Goal: Information Seeking & Learning: Check status

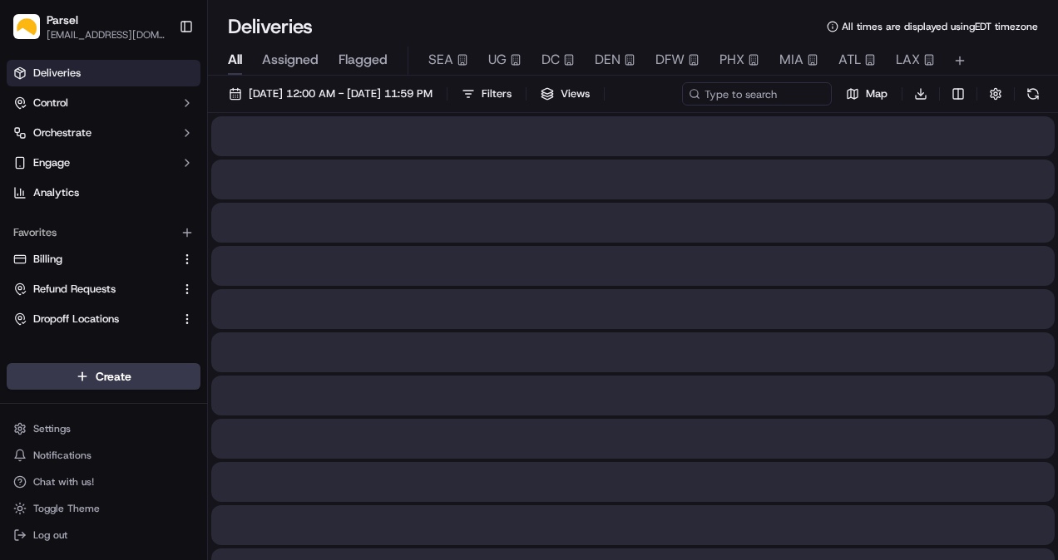
click at [293, 54] on span "Assigned" at bounding box center [290, 60] width 57 height 20
click at [188, 29] on button "Toggle Sidebar" at bounding box center [186, 26] width 28 height 28
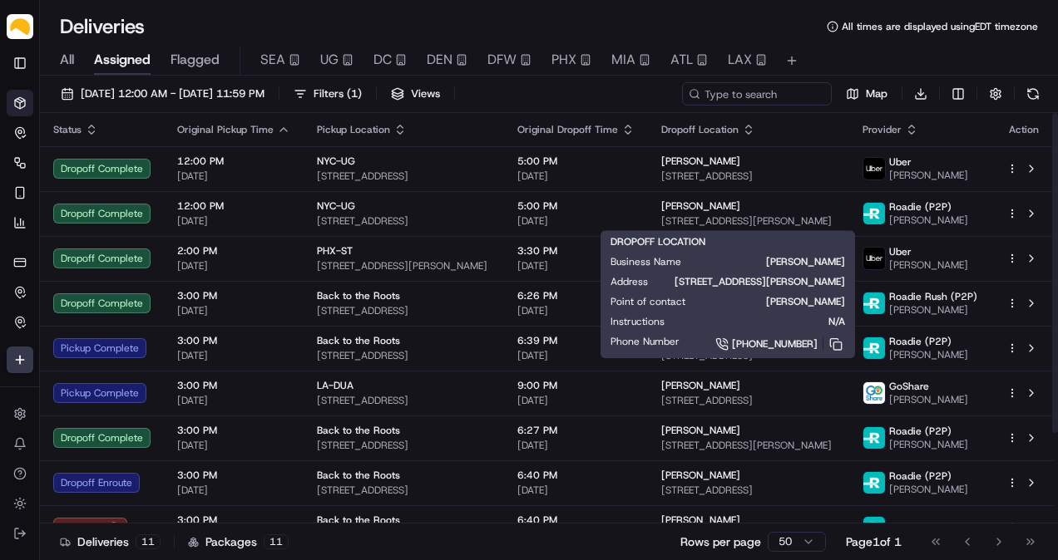
click at [675, 229] on td "[PERSON_NAME] [STREET_ADDRESS][PERSON_NAME]" at bounding box center [748, 213] width 200 height 45
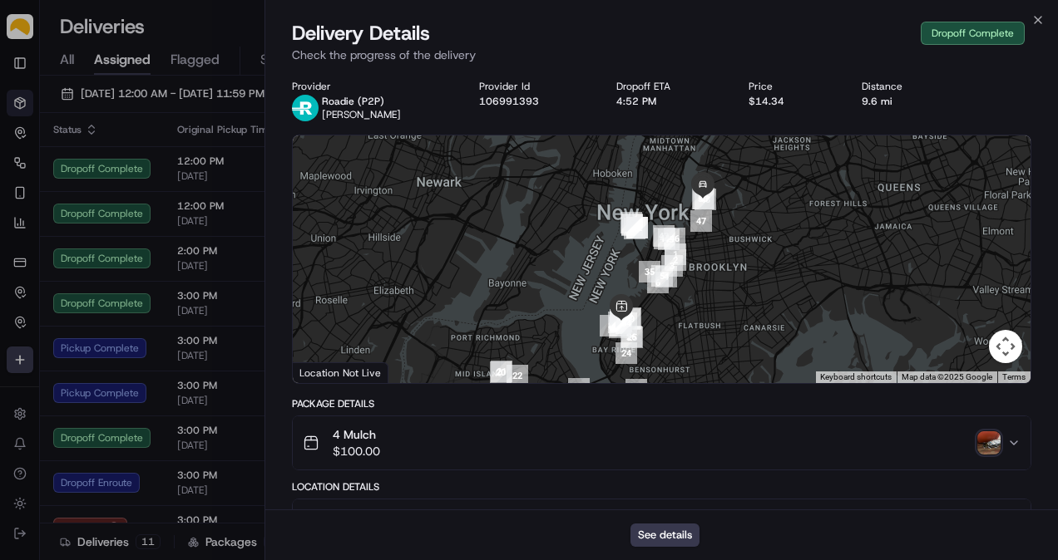
click at [989, 444] on img "button" at bounding box center [988, 443] width 23 height 23
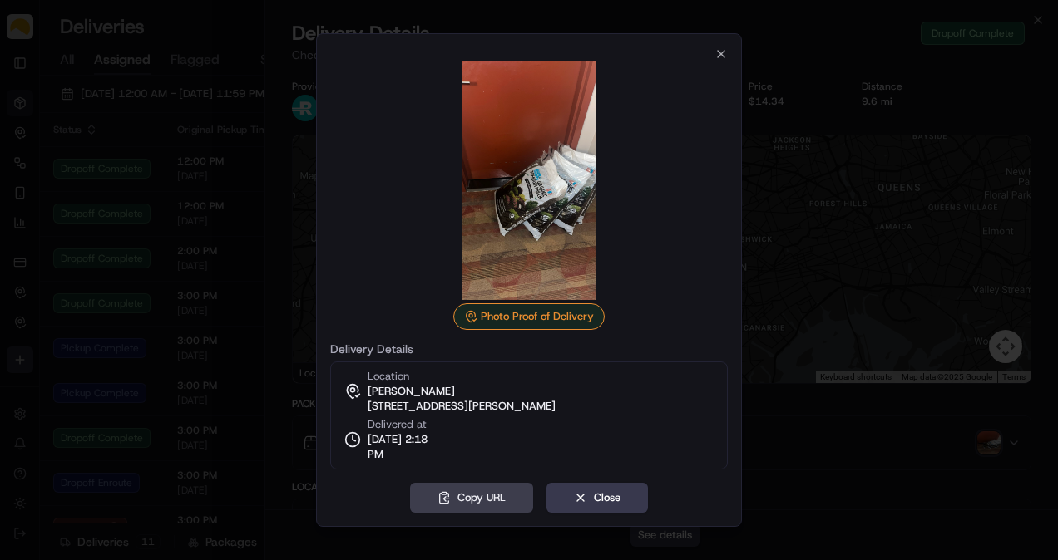
click at [728, 55] on div "Photo Proof of Delivery Delivery Details Location [PERSON_NAME] [STREET_ADDRESS…" at bounding box center [529, 280] width 426 height 494
click at [718, 58] on icon "button" at bounding box center [720, 53] width 13 height 13
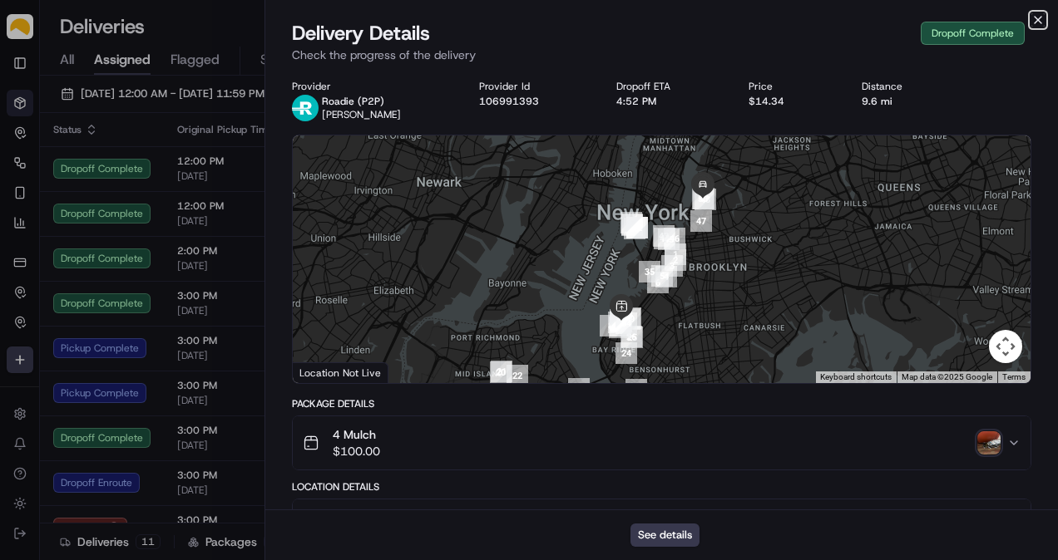
click at [1031, 19] on icon "button" at bounding box center [1037, 19] width 13 height 13
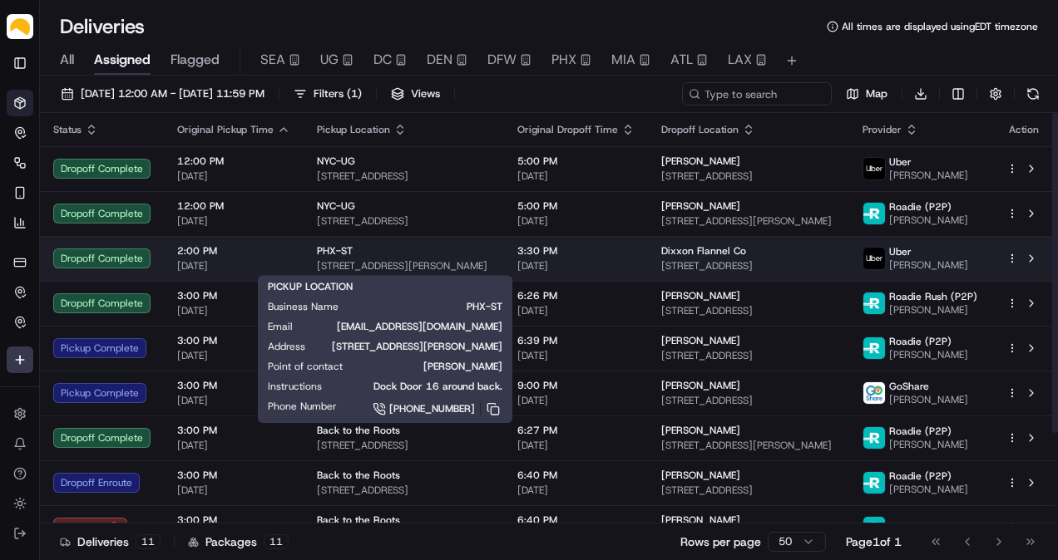
click at [381, 248] on div "PHX-ST" at bounding box center [404, 250] width 174 height 13
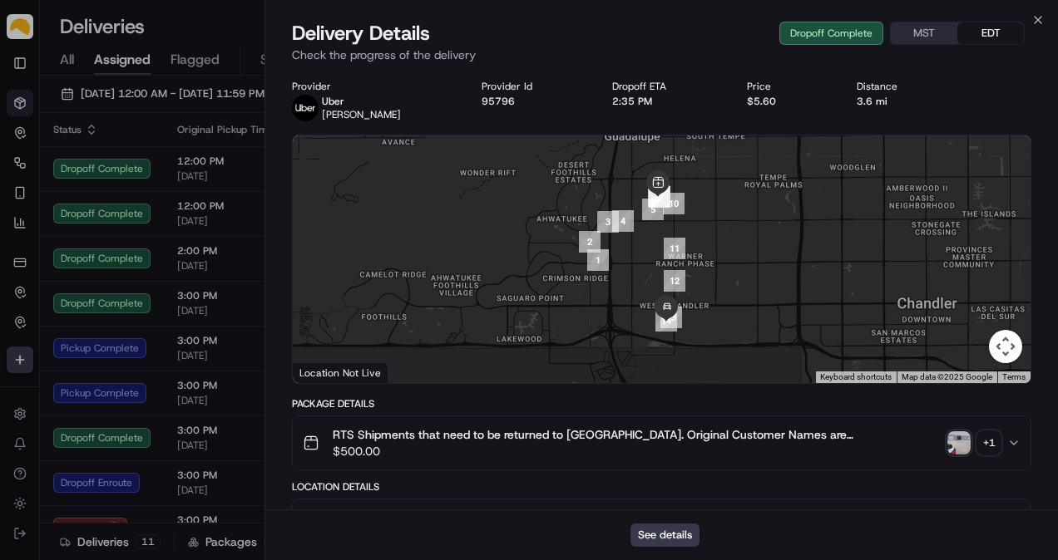
click at [955, 445] on img "button" at bounding box center [958, 443] width 23 height 23
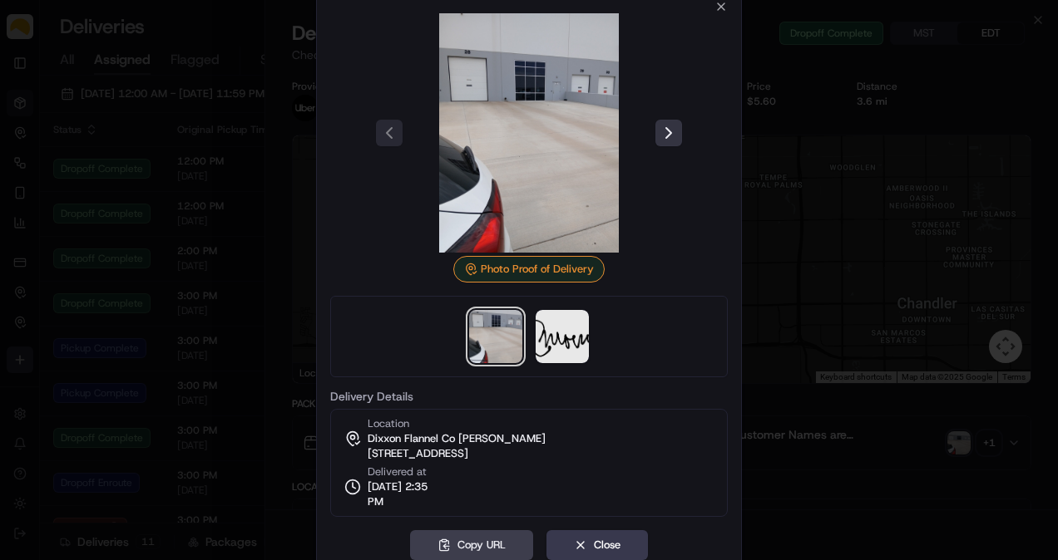
click at [665, 135] on button at bounding box center [668, 133] width 27 height 27
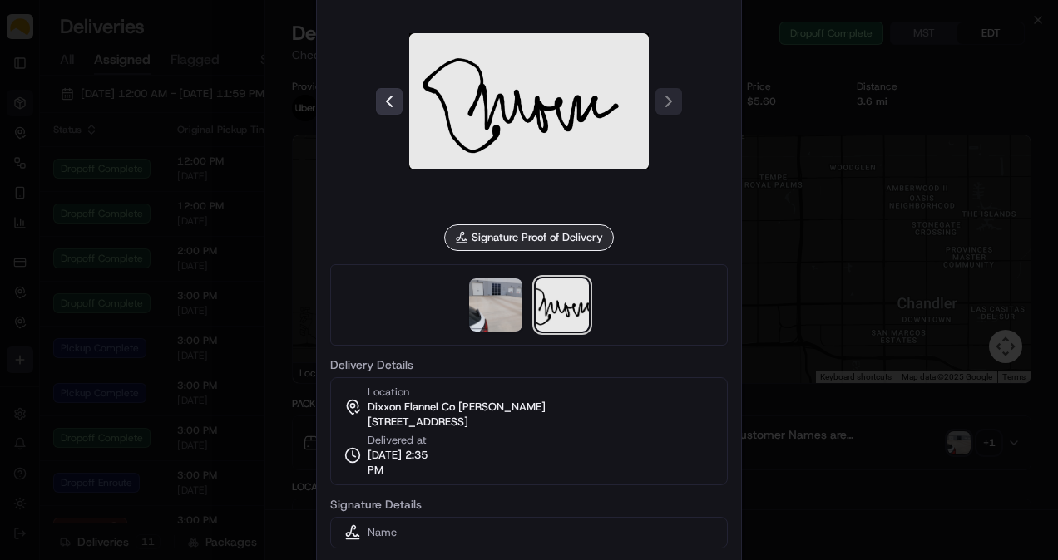
click at [397, 98] on button at bounding box center [389, 101] width 27 height 27
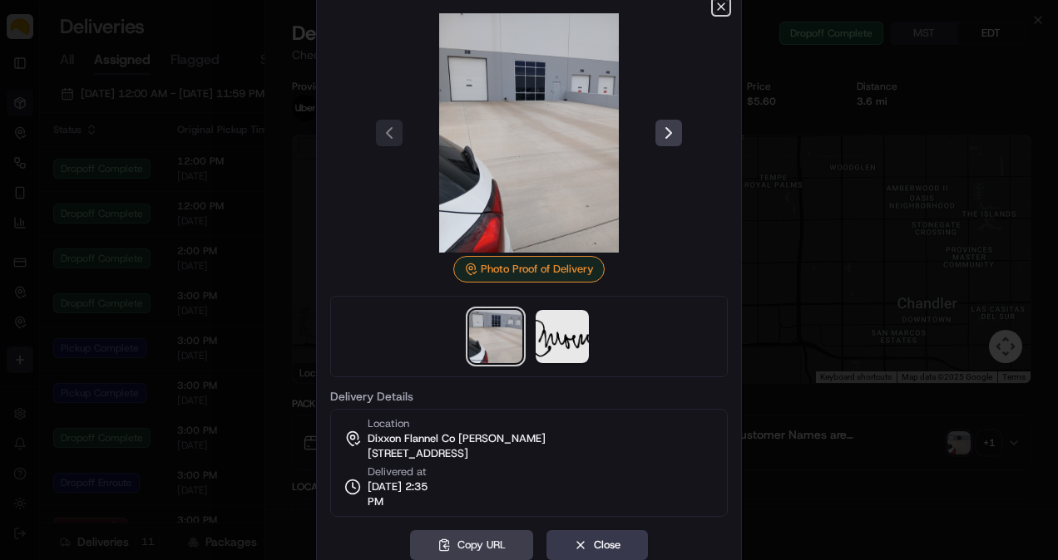
click at [718, 7] on icon "button" at bounding box center [720, 6] width 13 height 13
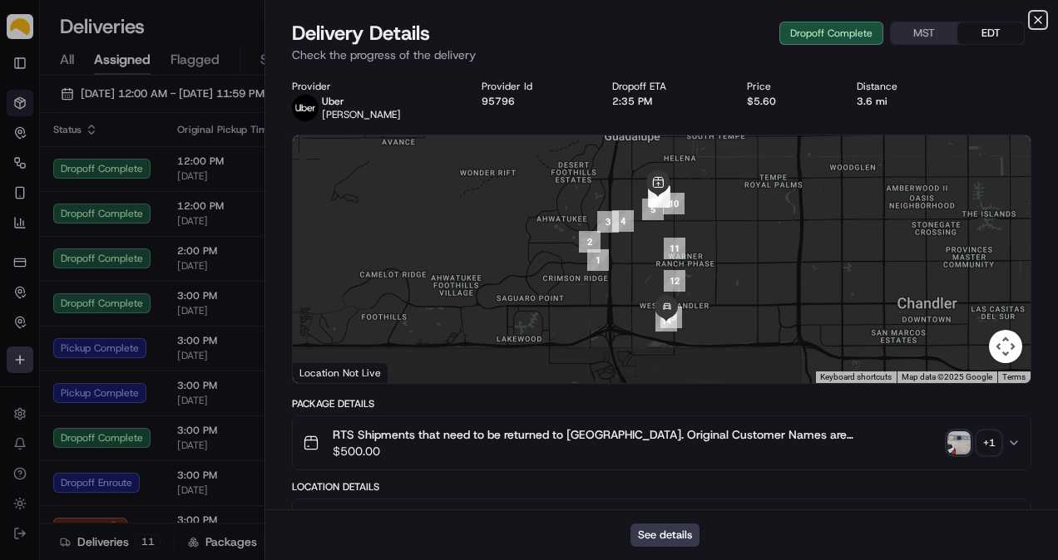
click at [1039, 17] on icon "button" at bounding box center [1037, 19] width 13 height 13
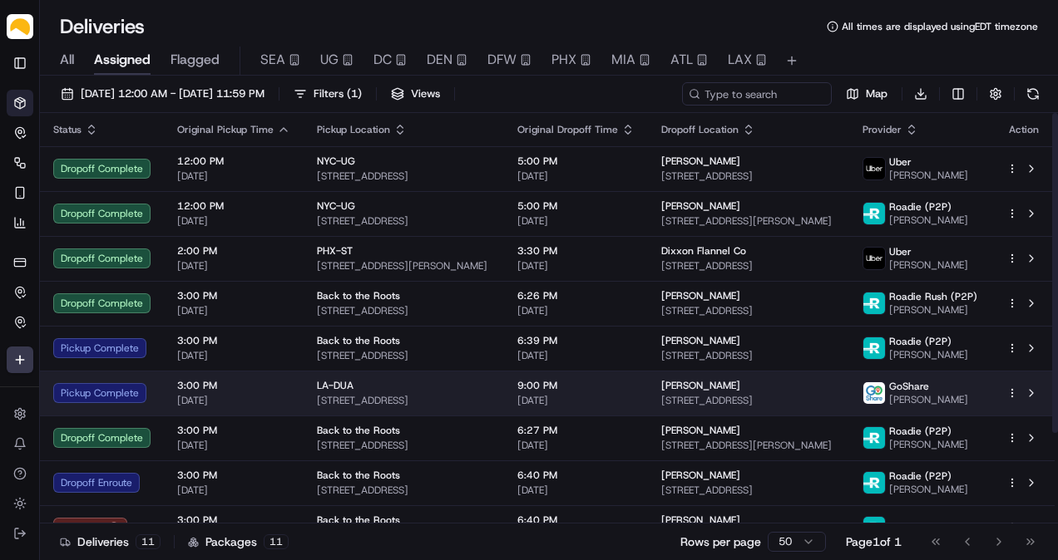
click at [667, 403] on span "[STREET_ADDRESS]" at bounding box center [748, 400] width 174 height 13
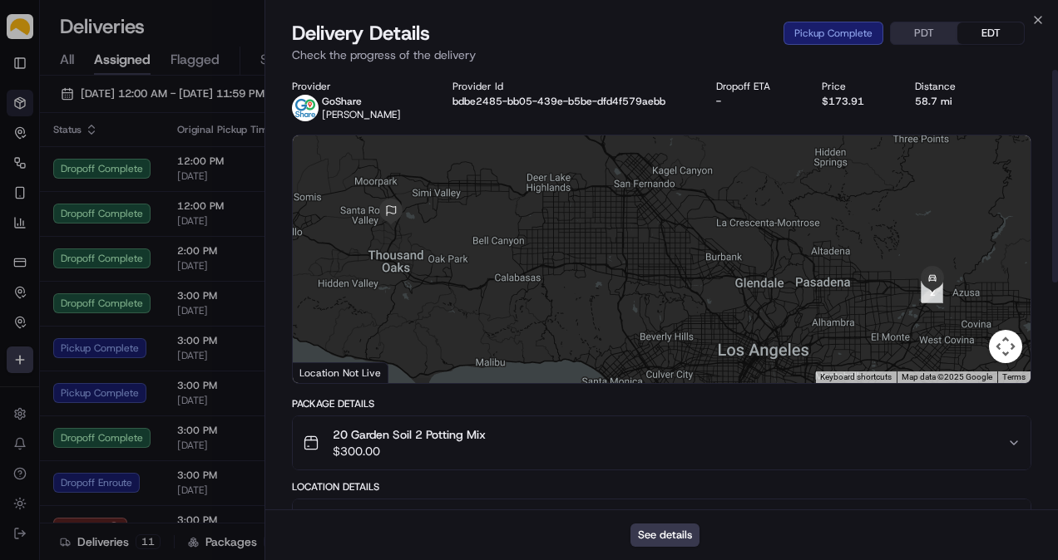
click at [922, 37] on button "PDT" at bounding box center [924, 33] width 67 height 22
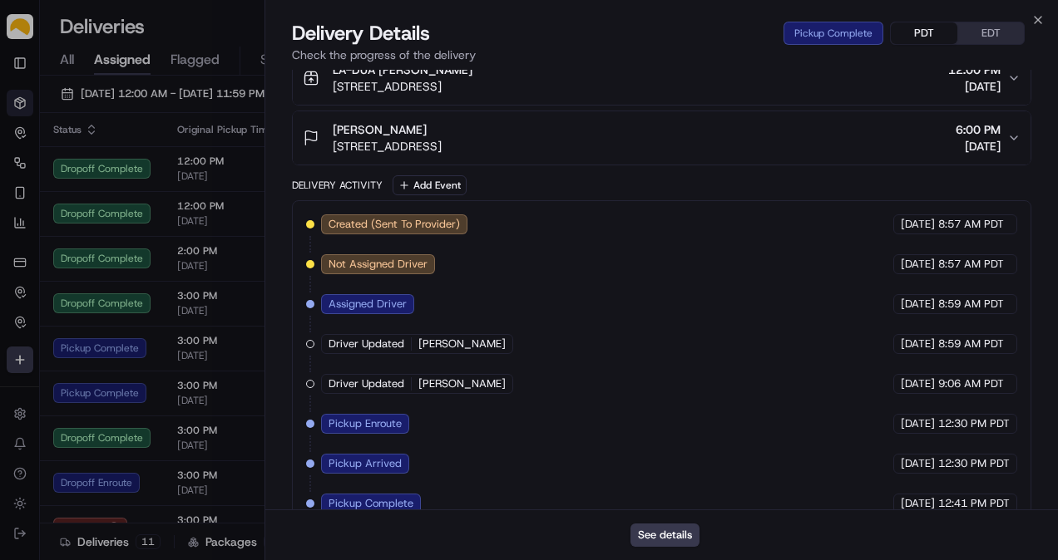
scroll to position [469, 0]
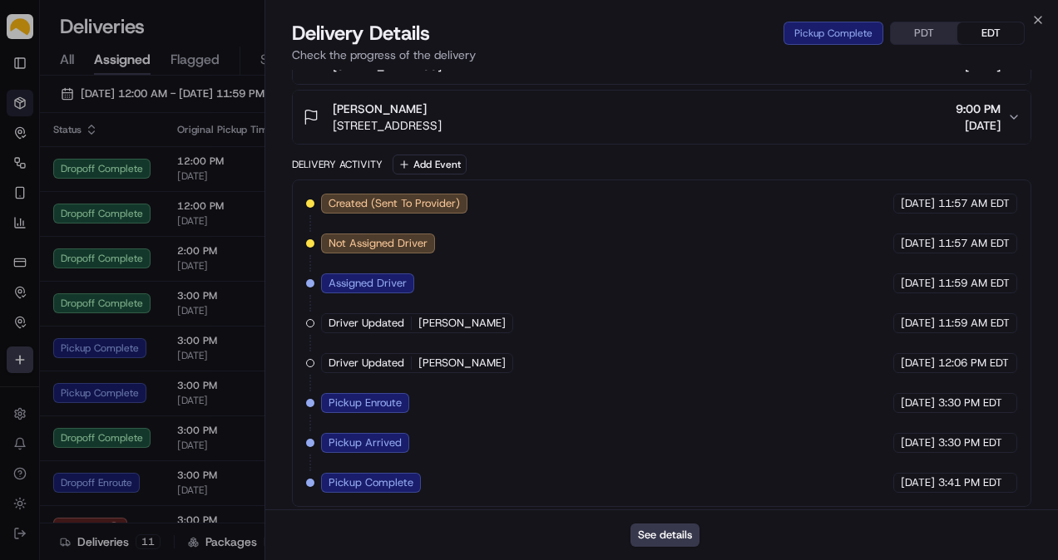
click at [987, 40] on button "EDT" at bounding box center [990, 33] width 67 height 22
click at [943, 36] on button "PDT" at bounding box center [924, 33] width 67 height 22
click at [1042, 16] on icon "button" at bounding box center [1037, 19] width 13 height 13
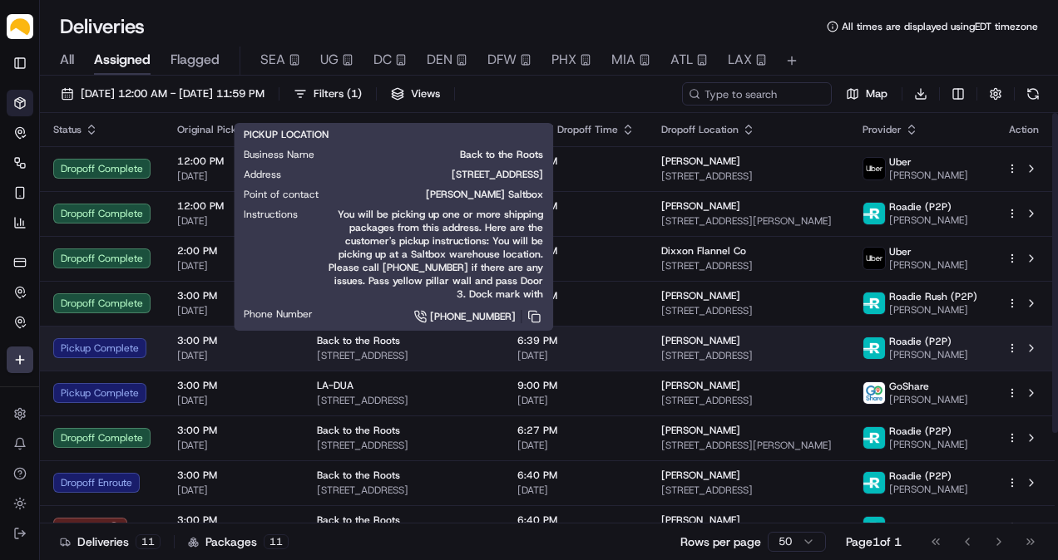
click at [430, 349] on span "[STREET_ADDRESS]" at bounding box center [404, 355] width 174 height 13
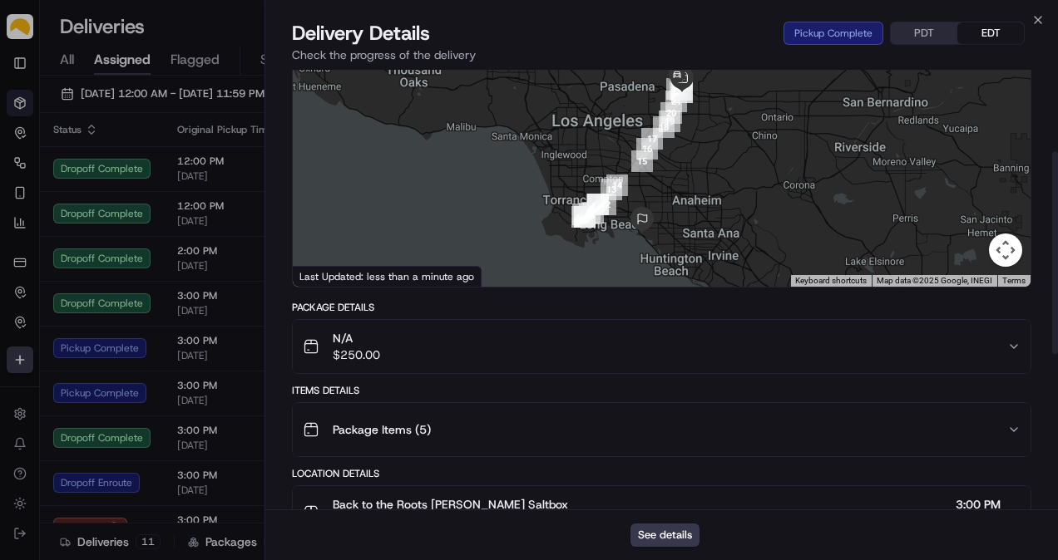
scroll to position [235, 0]
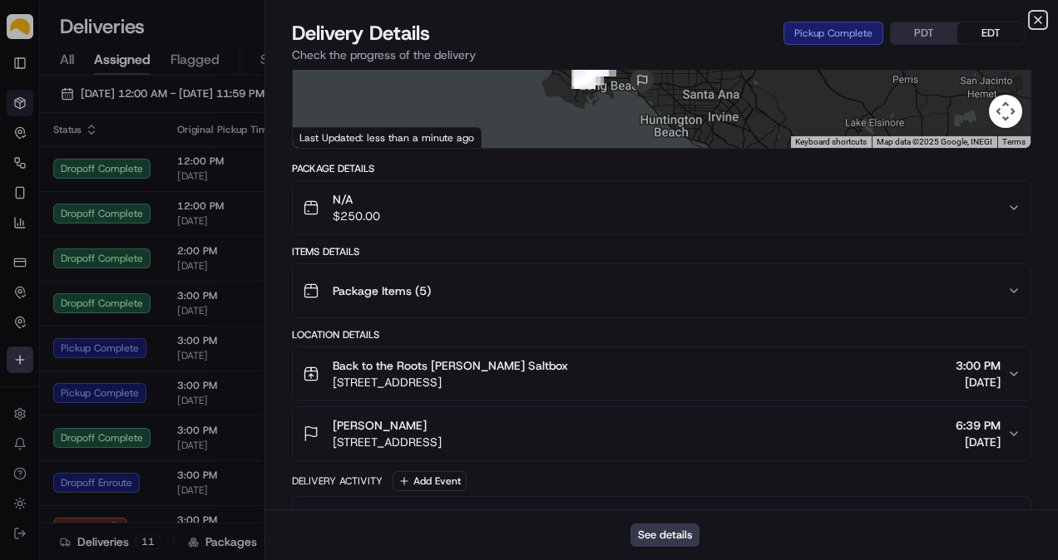
click at [1036, 17] on icon "button" at bounding box center [1037, 19] width 13 height 13
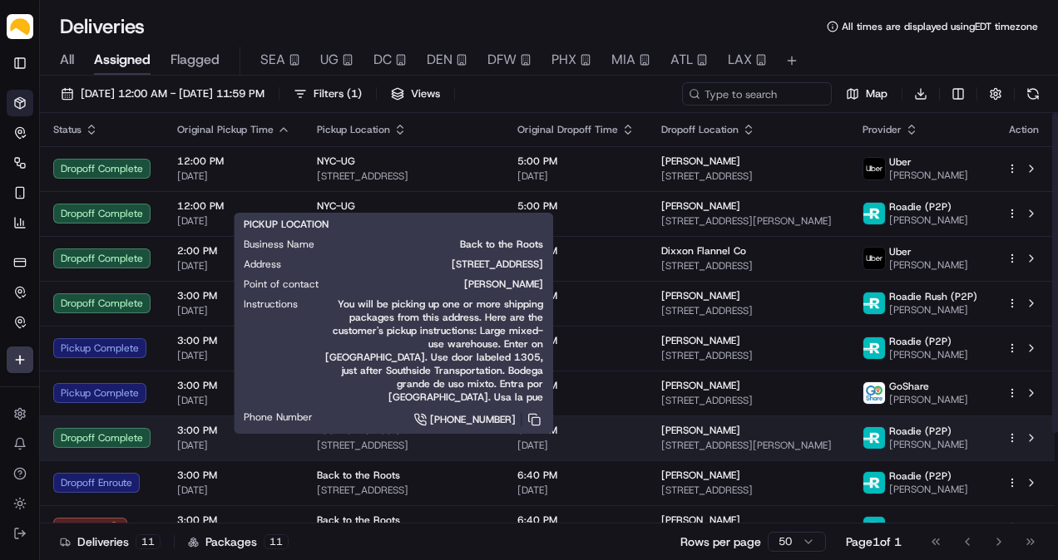
click at [402, 434] on div "Back to the Roots" at bounding box center [404, 430] width 174 height 13
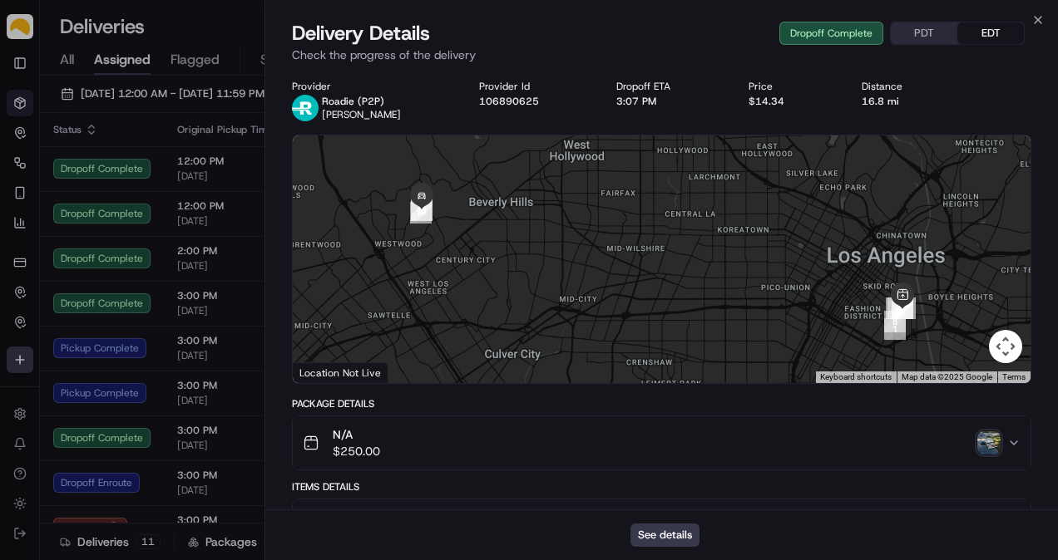
click at [995, 444] on img "button" at bounding box center [988, 443] width 23 height 23
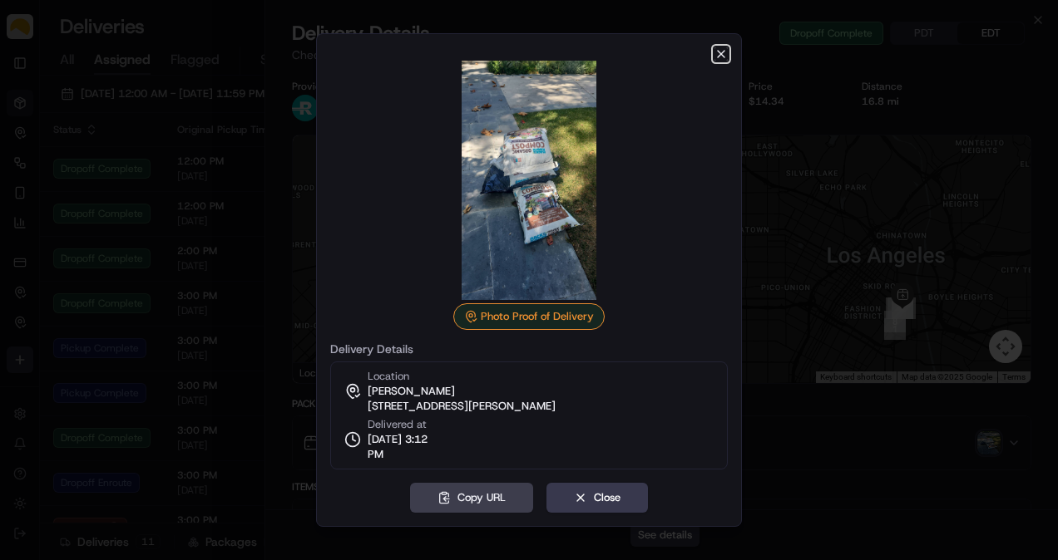
click at [723, 53] on icon "button" at bounding box center [720, 53] width 13 height 13
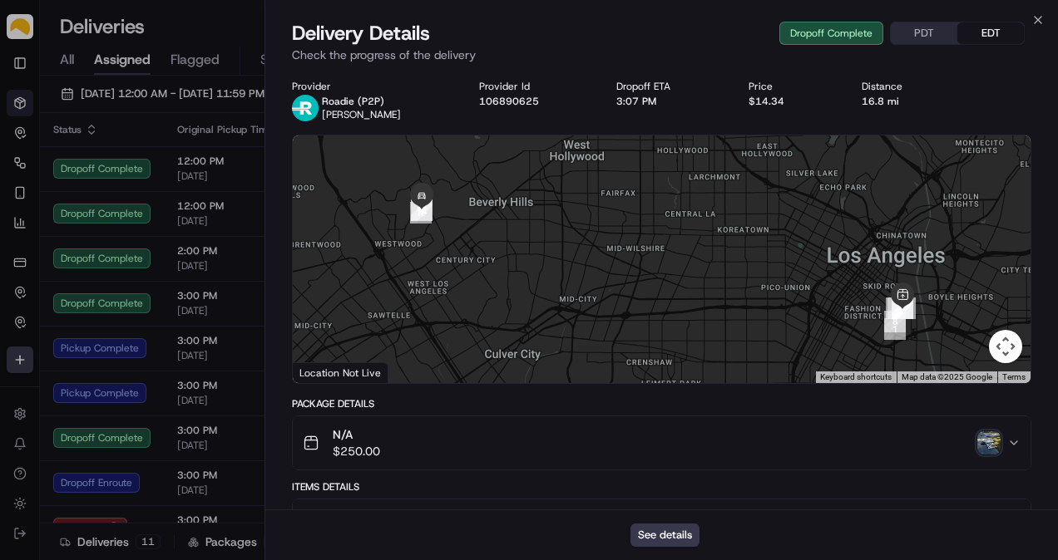
scroll to position [277, 0]
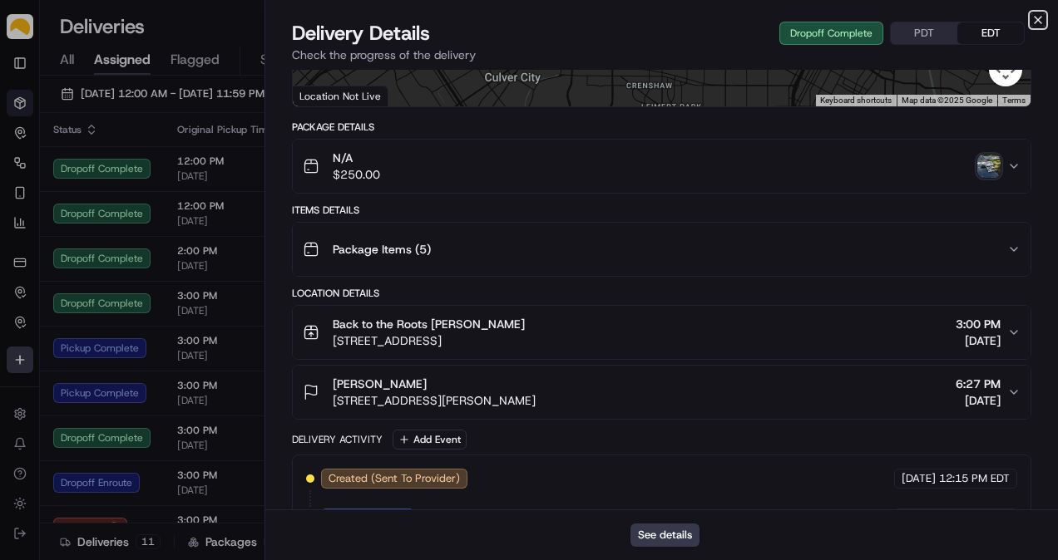
click at [1032, 17] on icon "button" at bounding box center [1037, 19] width 13 height 13
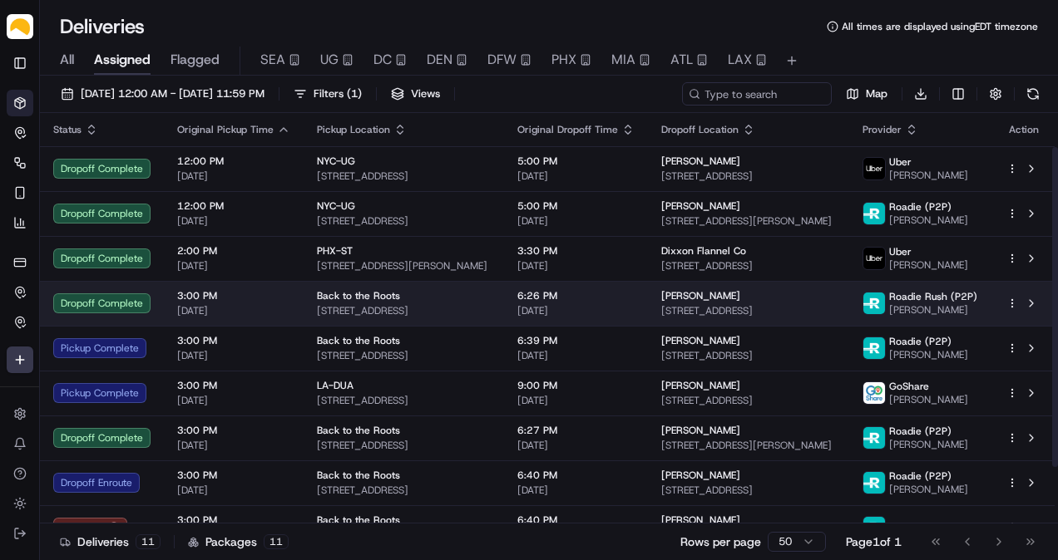
scroll to position [116, 0]
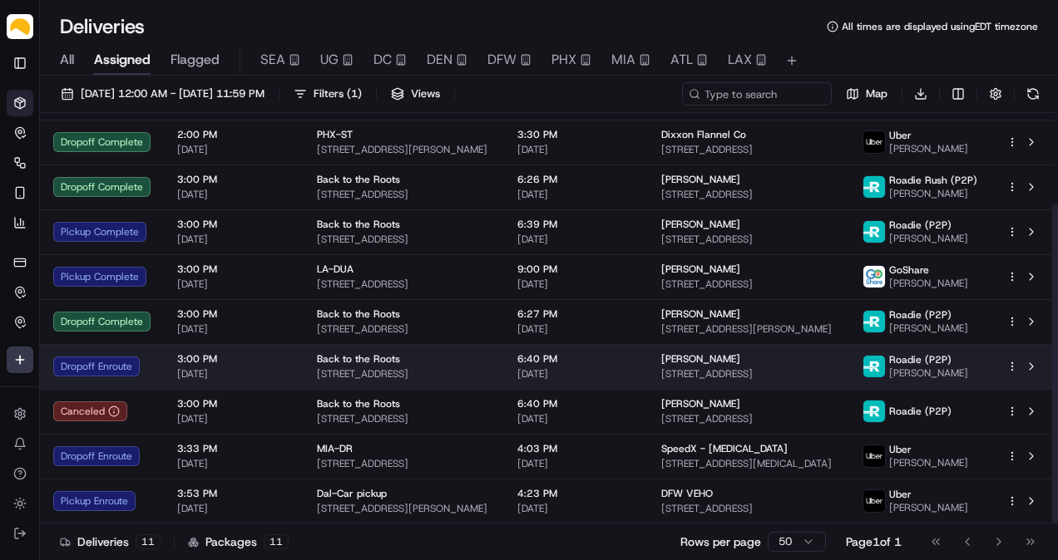
click at [685, 366] on div "[PERSON_NAME] [STREET_ADDRESS]" at bounding box center [748, 367] width 174 height 28
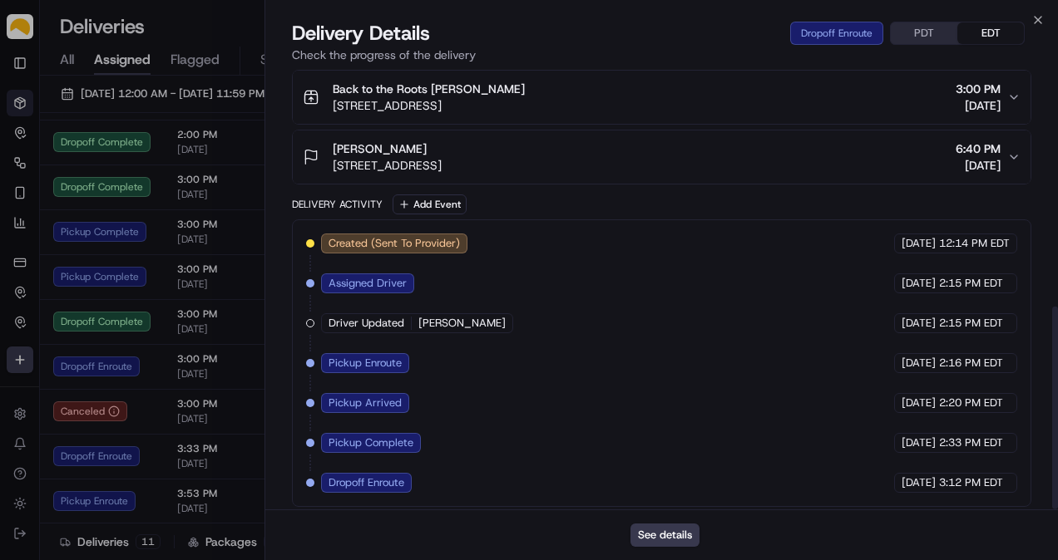
scroll to position [235, 0]
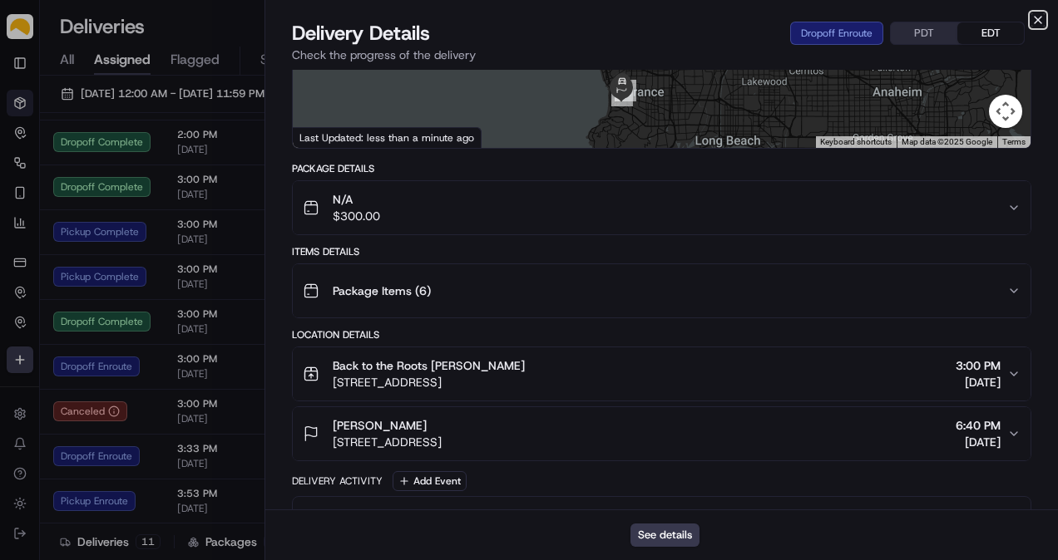
click at [1038, 17] on icon "button" at bounding box center [1037, 19] width 13 height 13
